Goal: Navigation & Orientation: Find specific page/section

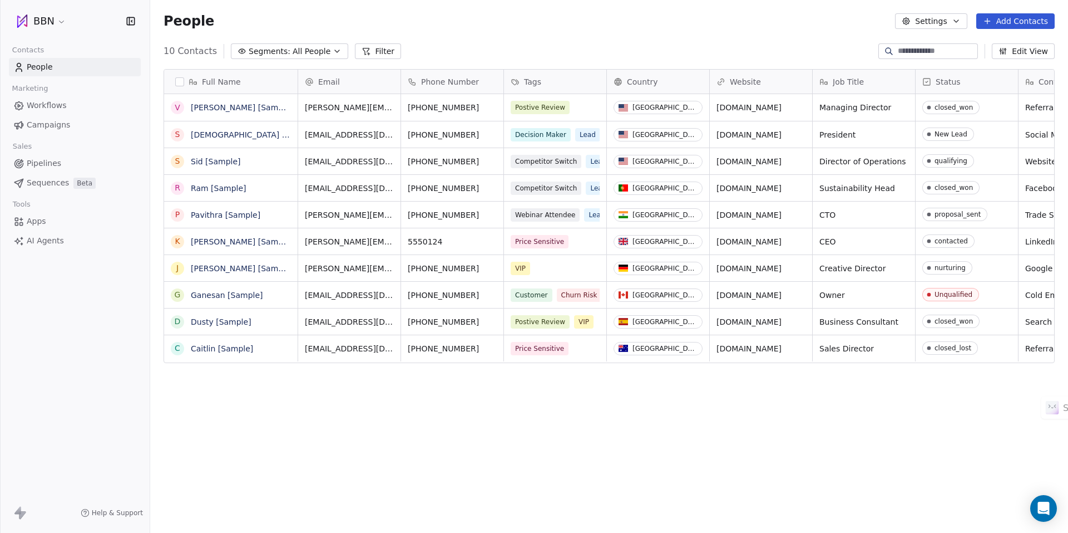
scroll to position [460, 910]
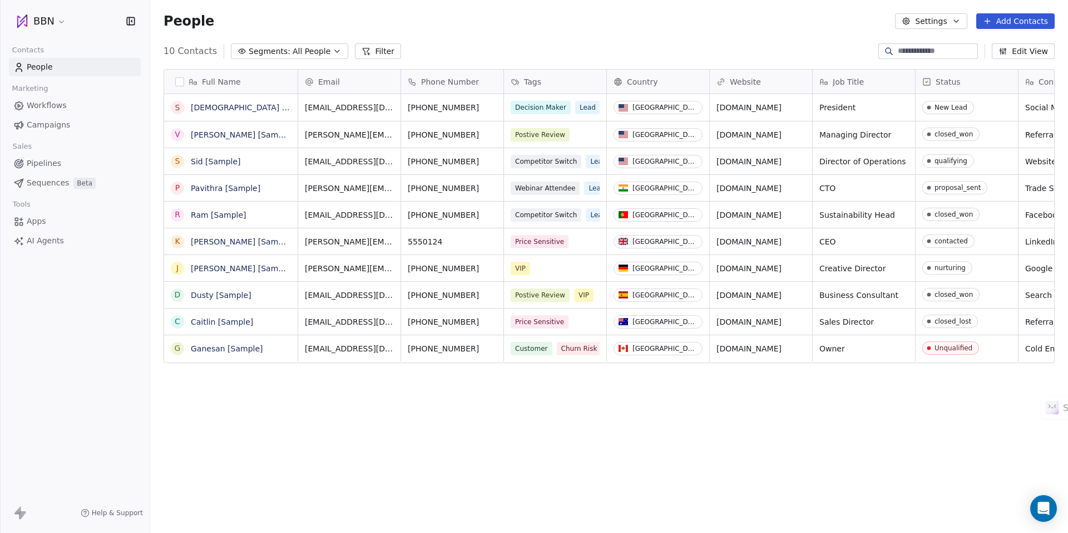
click at [333, 51] on icon "button" at bounding box center [337, 51] width 9 height 9
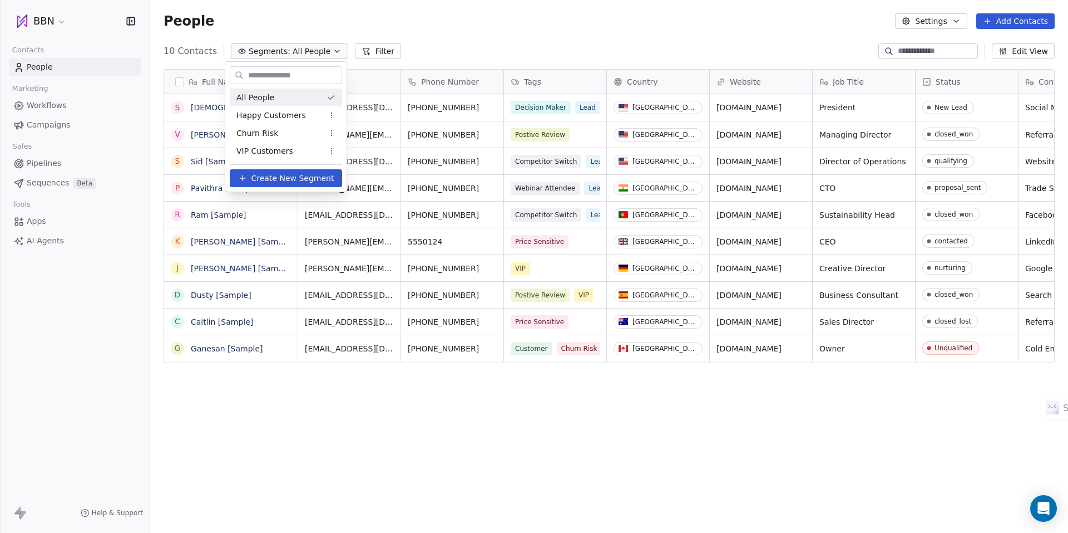
click at [535, 26] on html "BBN Contacts People Marketing Workflows Campaigns Sales Pipelines Sequences Bet…" at bounding box center [534, 266] width 1068 height 533
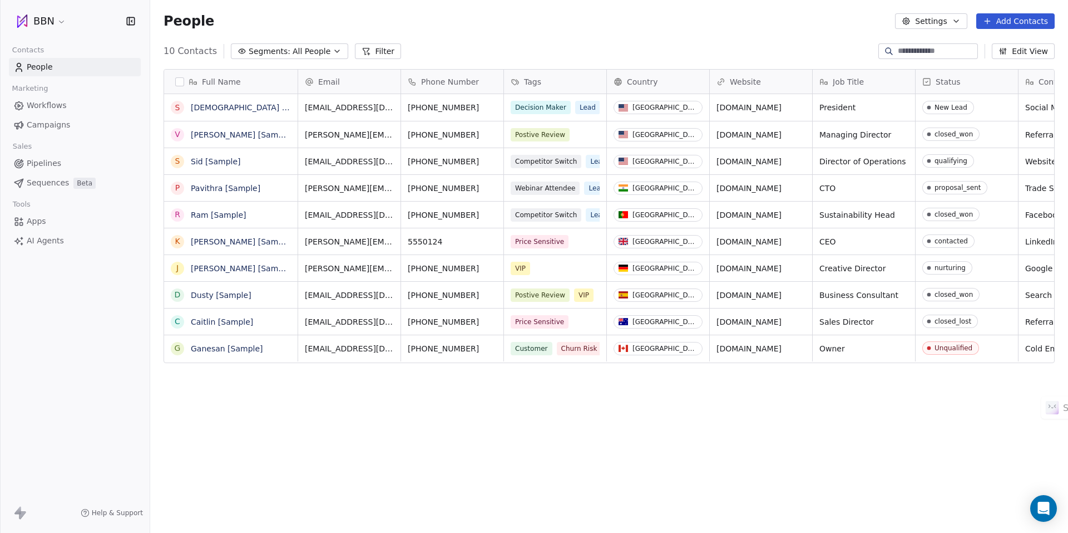
click at [36, 216] on span "Apps" at bounding box center [36, 221] width 19 height 12
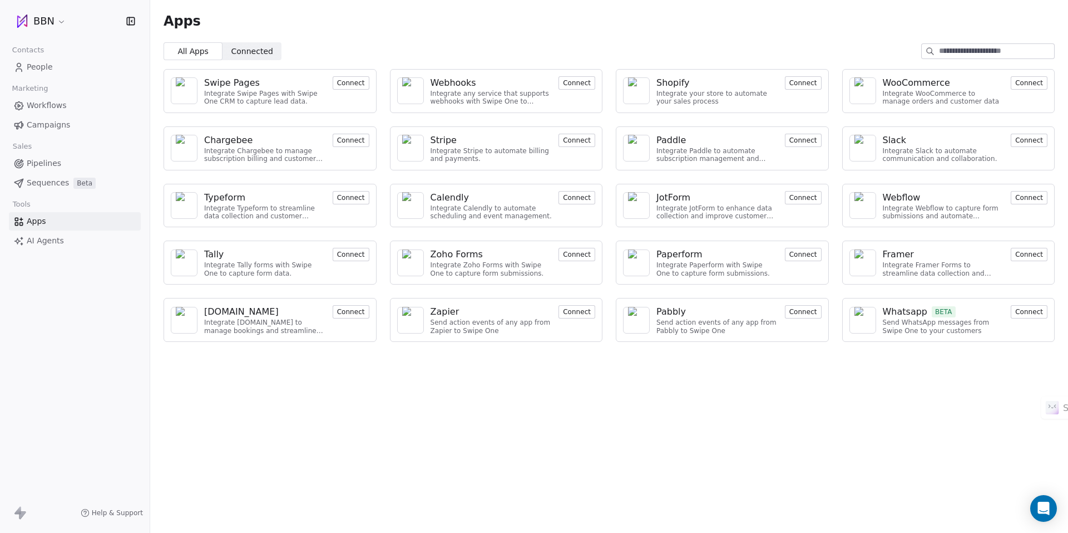
click at [52, 242] on span "AI Agents" at bounding box center [45, 241] width 37 height 12
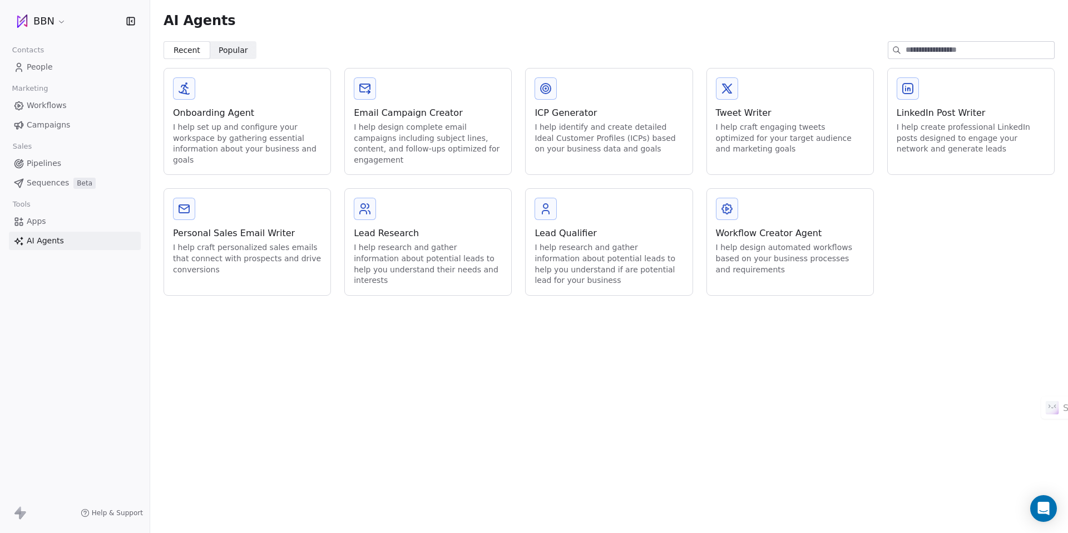
click at [124, 510] on span "Help & Support" at bounding box center [117, 512] width 51 height 9
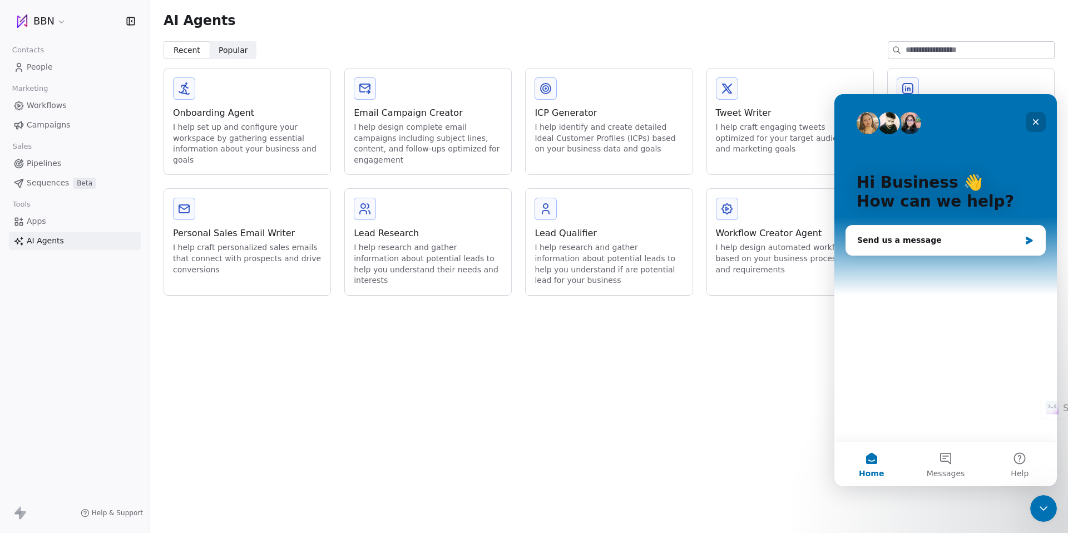
click at [1037, 121] on icon "Close" at bounding box center [1036, 122] width 6 height 6
